Goal: Task Accomplishment & Management: Manage account settings

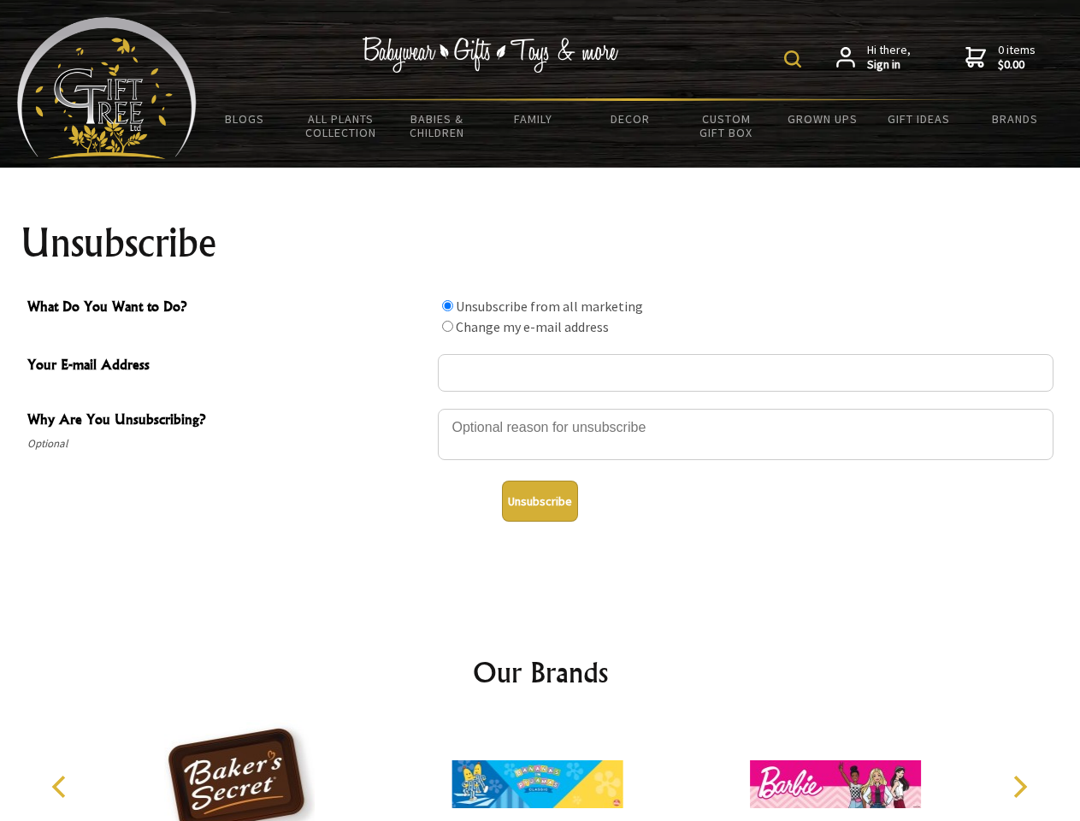
click at [795, 59] on img at bounding box center [792, 58] width 17 height 17
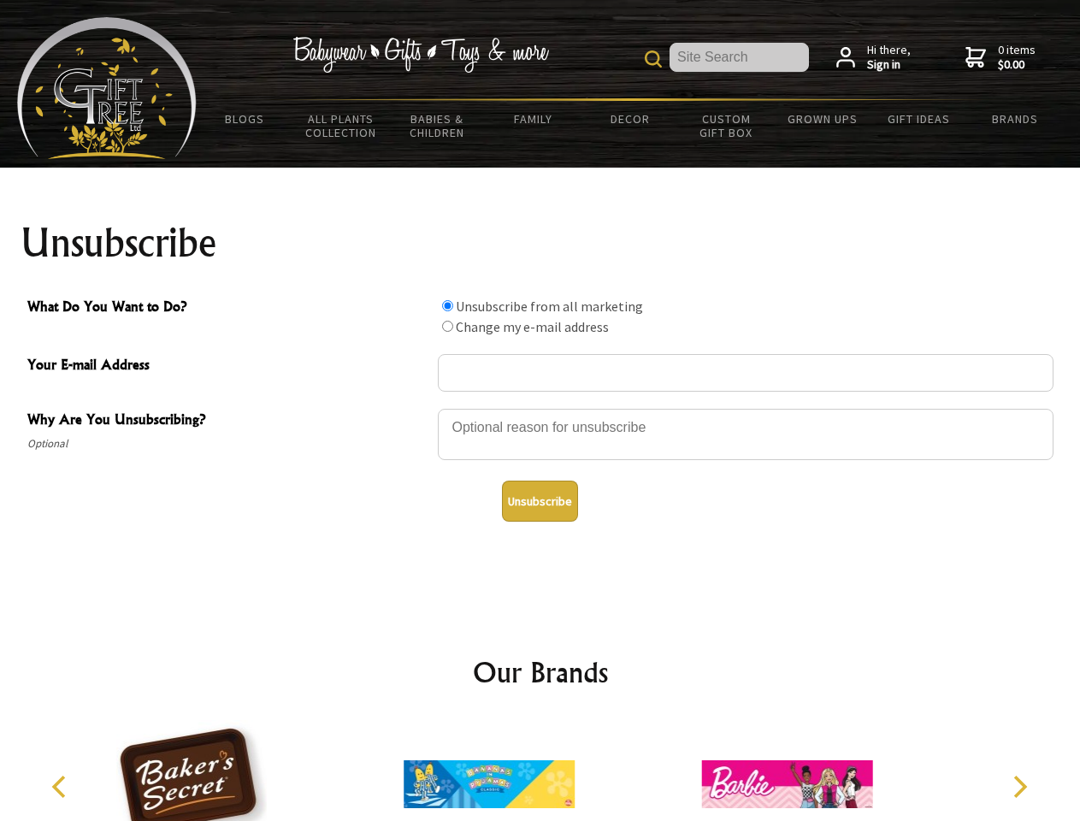
click at [540, 408] on div at bounding box center [746, 437] width 616 height 60
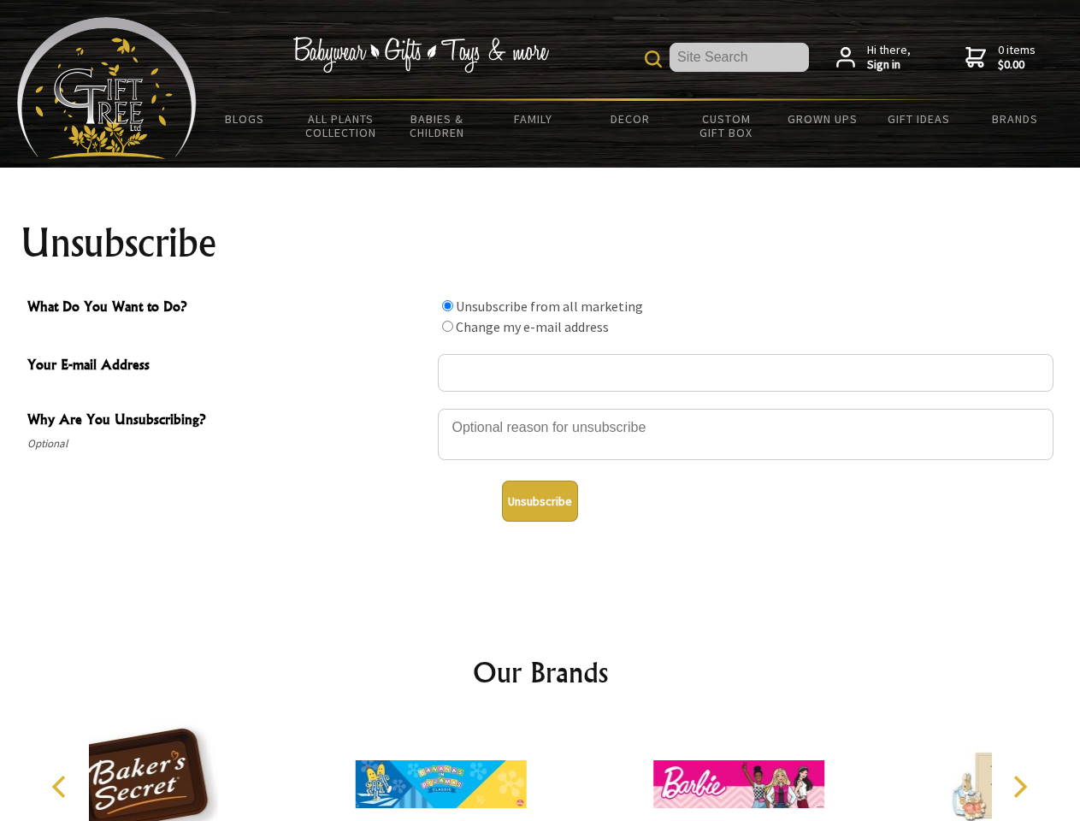
click at [447, 305] on input "What Do You Want to Do?" at bounding box center [447, 305] width 11 height 11
click at [447, 326] on input "What Do You Want to Do?" at bounding box center [447, 326] width 11 height 11
radio input "true"
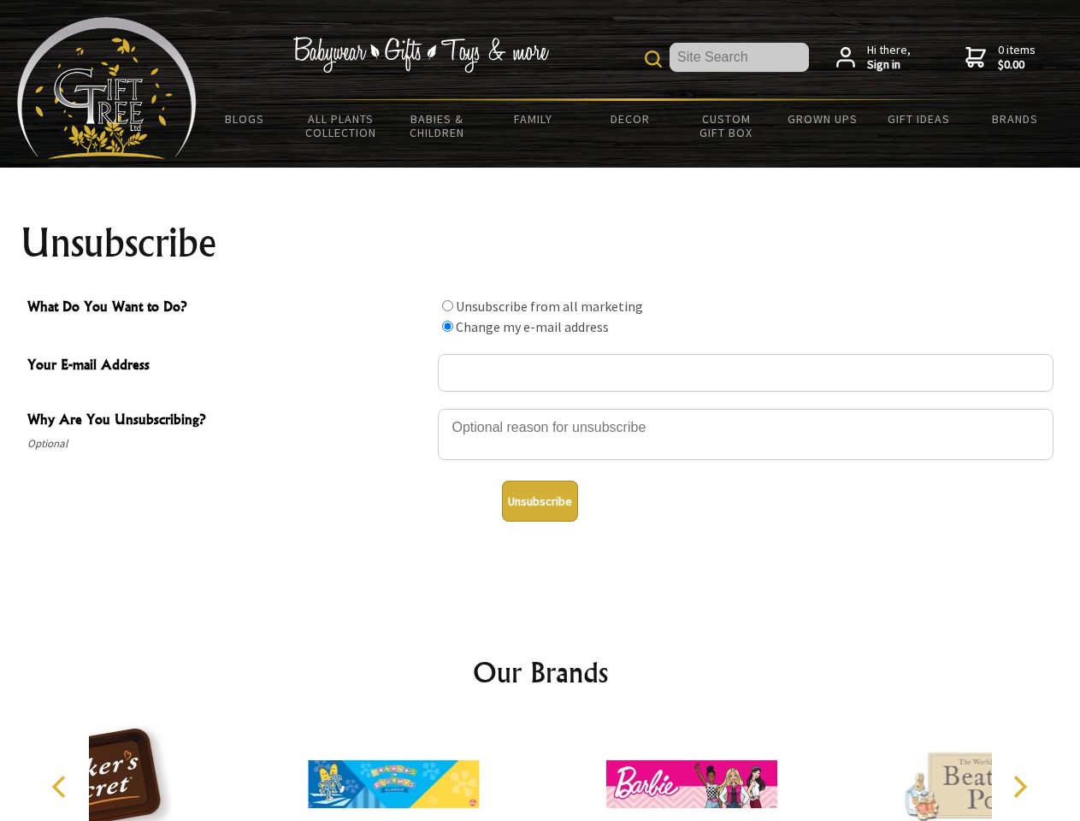
click at [540, 501] on button "Unsubscribe" at bounding box center [540, 501] width 76 height 41
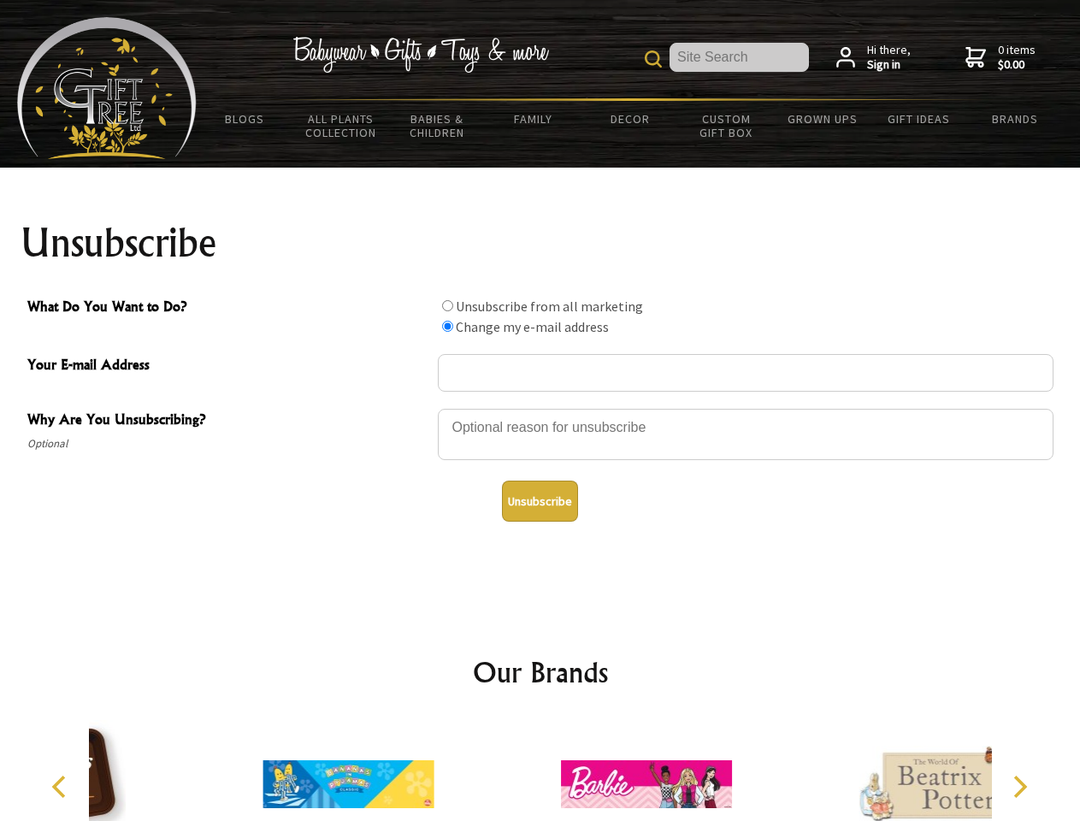
click at [62, 787] on icon "Previous" at bounding box center [61, 786] width 22 height 22
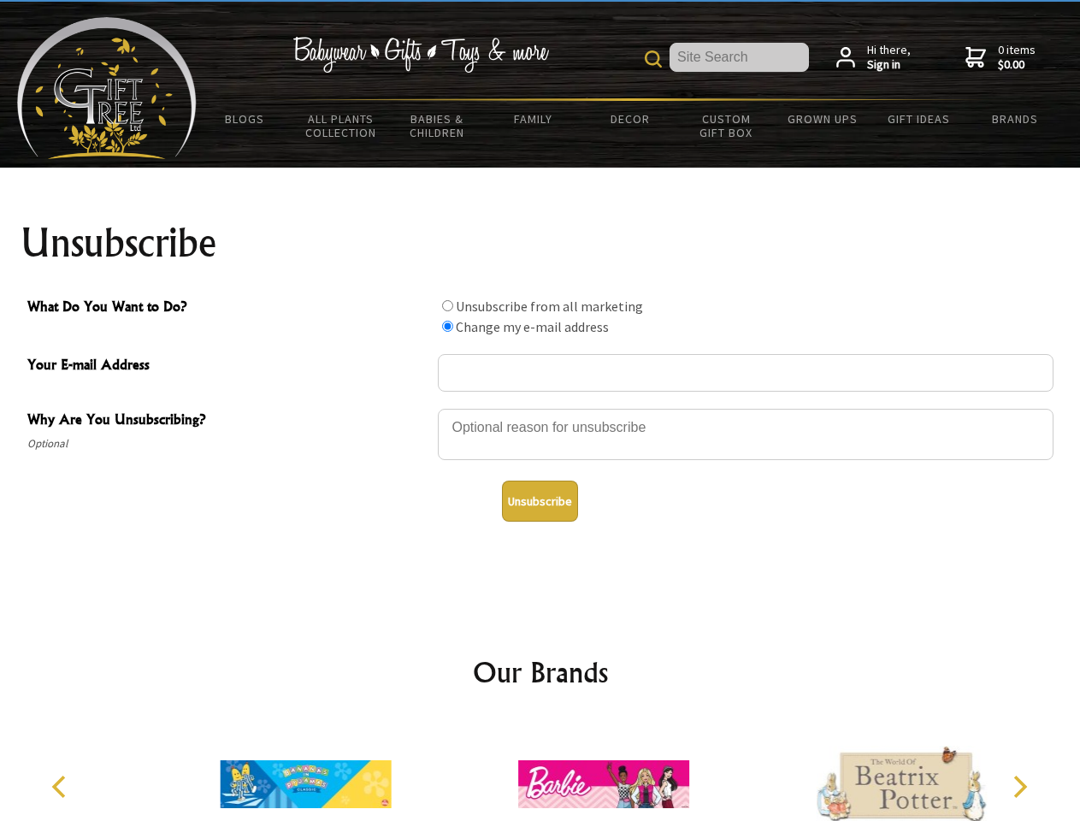
click at [1019, 787] on icon "Next" at bounding box center [1018, 786] width 22 height 22
